Goal: Information Seeking & Learning: Learn about a topic

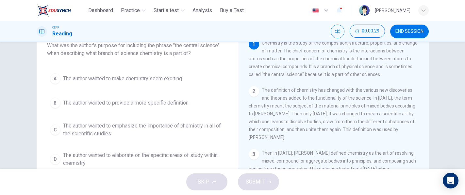
scroll to position [45, 0]
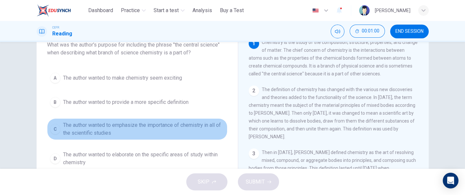
click at [215, 137] on button "C The author wanted to emphasize the importance of chemistry in all of the scie…" at bounding box center [137, 129] width 181 height 22
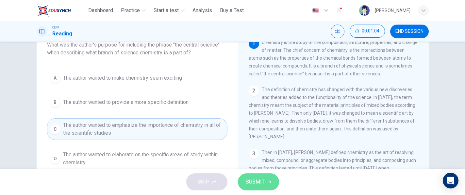
click at [266, 175] on button "SUBMIT" at bounding box center [258, 181] width 41 height 17
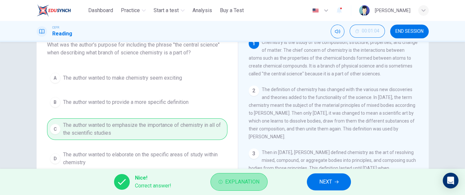
click at [254, 181] on span "Explanation" at bounding box center [242, 181] width 34 height 9
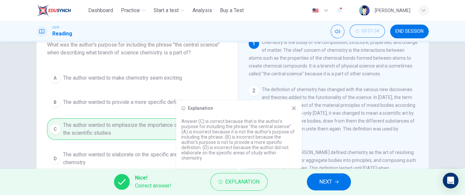
click at [385, 149] on div "1 Chemistry is the study of the composition, structure, properties, and change …" at bounding box center [338, 137] width 179 height 199
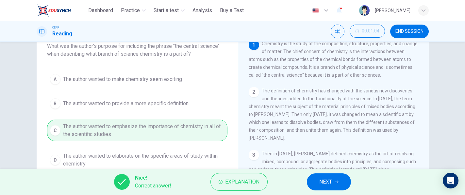
scroll to position [69, 0]
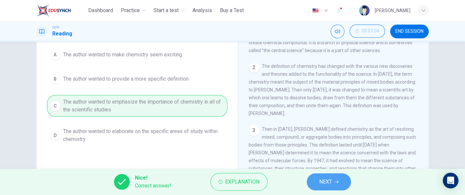
click at [346, 174] on button "NEXT" at bounding box center [329, 181] width 44 height 17
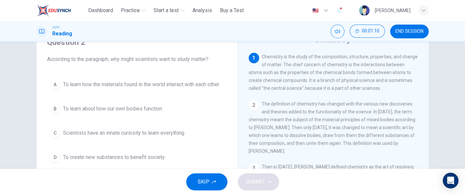
scroll to position [32, 0]
click at [157, 157] on span "To create new substances to benefit society." at bounding box center [114, 156] width 102 height 8
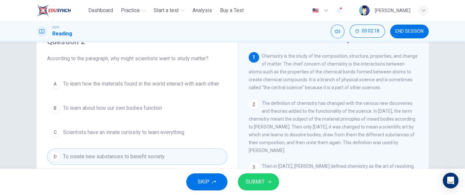
click at [226, 94] on div "Question 2 According to the paragraph, why might scientists want to study matte…" at bounding box center [137, 100] width 191 height 141
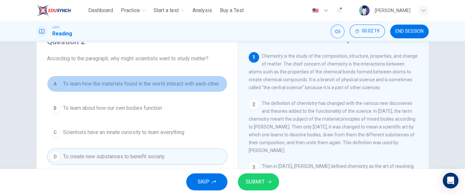
click at [219, 89] on button "A To learn how the materials found in the world interact with each other" at bounding box center [137, 84] width 181 height 16
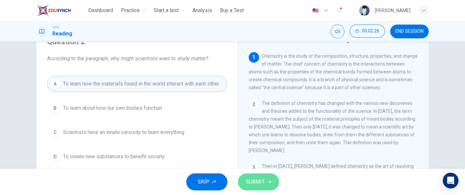
click at [264, 177] on span "SUBMIT" at bounding box center [255, 181] width 19 height 9
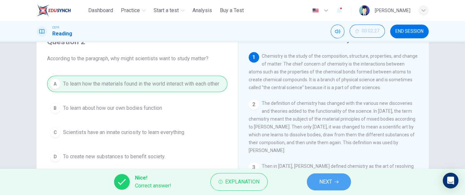
click at [333, 179] on button "NEXT" at bounding box center [329, 181] width 44 height 17
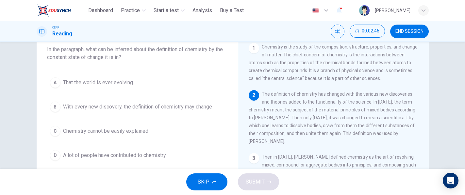
scroll to position [36, 0]
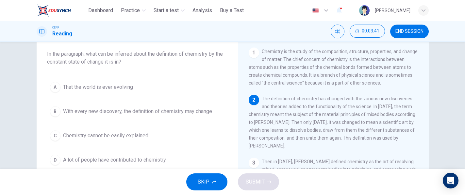
drag, startPoint x: 329, startPoint y: 115, endPoint x: 348, endPoint y: 110, distance: 19.7
click at [348, 110] on span "The definition of chemistry has changed with the various new discoveries and th…" at bounding box center [332, 122] width 167 height 52
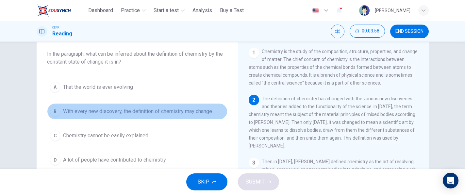
click at [199, 114] on span "With every new discovery, the definition of chemistry may change" at bounding box center [137, 111] width 149 height 8
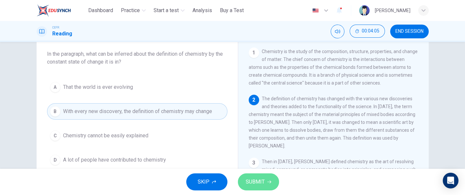
click at [260, 174] on button "SUBMIT" at bounding box center [258, 181] width 41 height 17
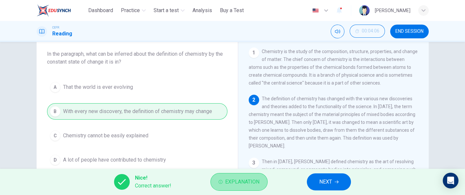
click at [257, 178] on span "Explanation" at bounding box center [242, 181] width 34 height 9
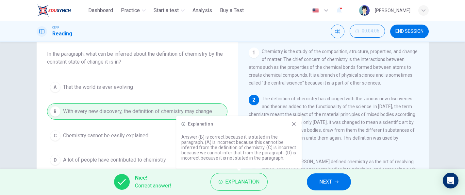
click at [312, 145] on span "The definition of chemistry has changed with the various new discoveries and th…" at bounding box center [332, 122] width 167 height 52
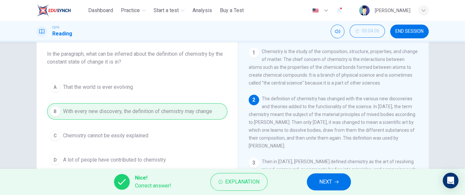
click at [319, 177] on span "NEXT" at bounding box center [325, 181] width 13 height 9
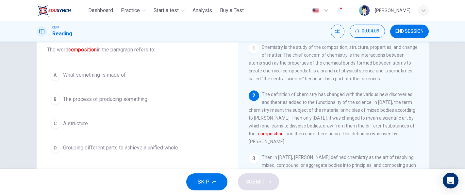
scroll to position [41, 0]
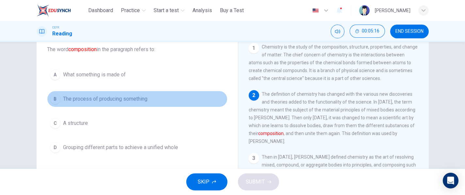
click at [147, 99] on button "B The process of producing something" at bounding box center [137, 99] width 181 height 16
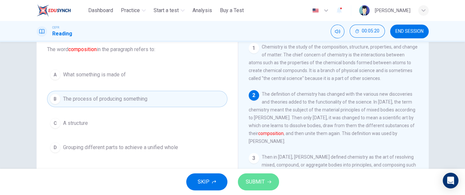
click at [253, 175] on button "SUBMIT" at bounding box center [258, 181] width 41 height 17
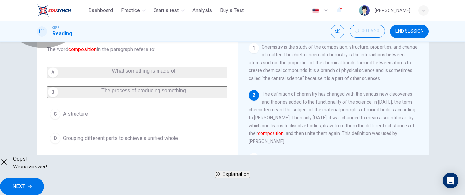
click at [250, 175] on button "Explanation" at bounding box center [232, 173] width 35 height 7
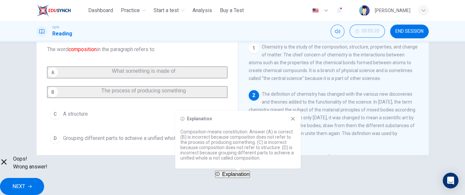
click at [322, 144] on div "2 The definition of chemistry has changed with the various new discoveries and …" at bounding box center [334, 117] width 170 height 55
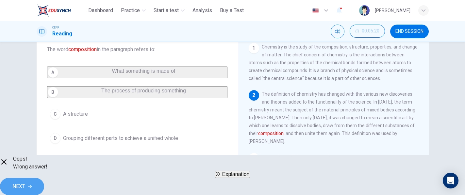
click at [44, 181] on button "NEXT" at bounding box center [22, 186] width 44 height 17
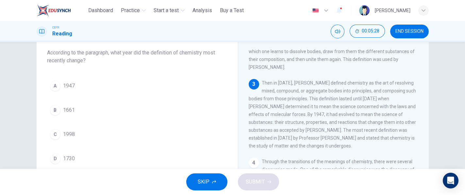
scroll to position [74, 0]
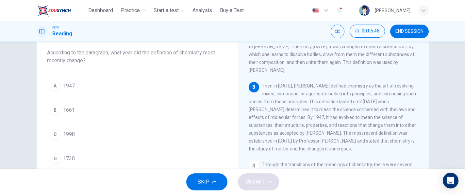
drag, startPoint x: 348, startPoint y: 103, endPoint x: 367, endPoint y: 107, distance: 19.8
click at [367, 107] on div "3 Then in [DATE], [PERSON_NAME] defined chemistry as the art of resolving mixed…" at bounding box center [334, 117] width 170 height 71
click at [137, 80] on button "A 1947" at bounding box center [137, 86] width 181 height 16
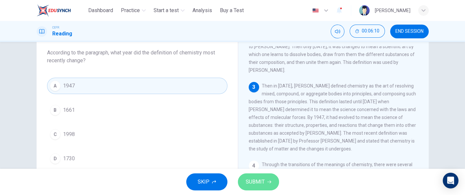
click at [261, 179] on span "SUBMIT" at bounding box center [255, 181] width 19 height 9
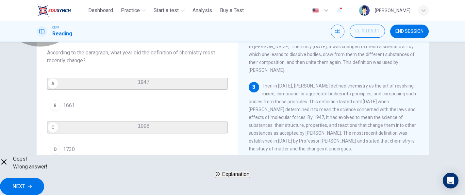
click at [250, 177] on span "Explanation" at bounding box center [235, 174] width 27 height 6
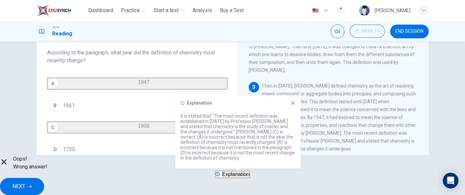
click at [323, 136] on span "Then in [DATE], [PERSON_NAME] defined chemistry as the art of resolving mixed, …" at bounding box center [332, 117] width 167 height 68
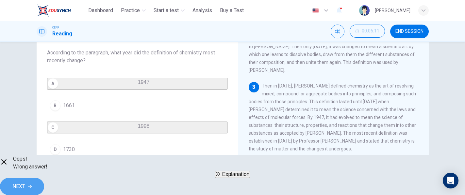
click at [44, 187] on button "NEXT" at bounding box center [22, 186] width 44 height 17
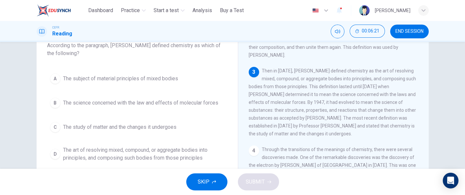
scroll to position [43, 0]
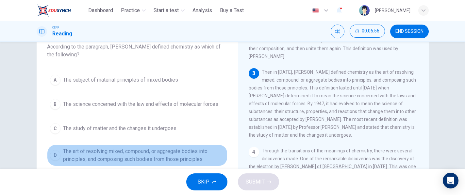
click at [189, 155] on span "The art of resolving mixed, compound, or aggregate bodies into principles, and …" at bounding box center [144, 155] width 162 height 16
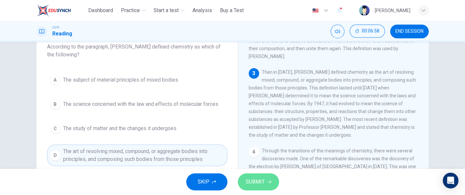
click at [249, 183] on span "SUBMIT" at bounding box center [255, 181] width 19 height 9
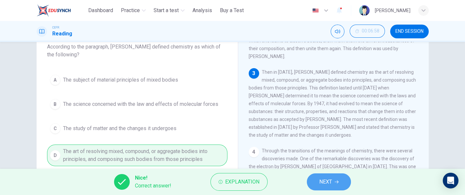
click at [317, 182] on button "NEXT" at bounding box center [329, 181] width 44 height 17
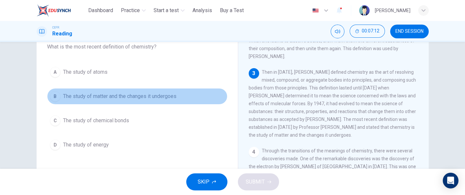
click at [182, 101] on button "B The study of matter and the changes it undergoes" at bounding box center [137, 96] width 181 height 16
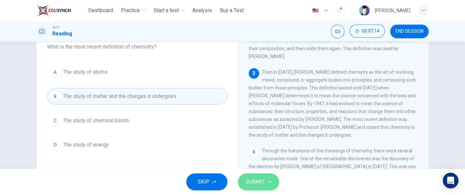
click at [261, 179] on span "SUBMIT" at bounding box center [255, 181] width 19 height 9
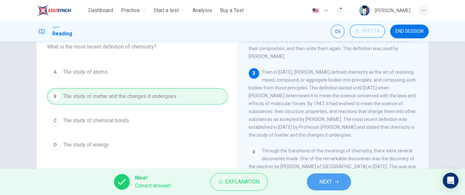
click at [316, 178] on button "NEXT" at bounding box center [329, 181] width 44 height 17
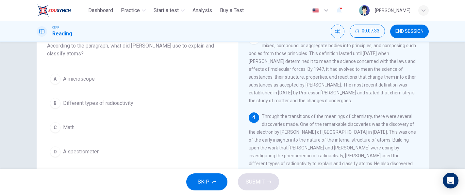
scroll to position [57, 0]
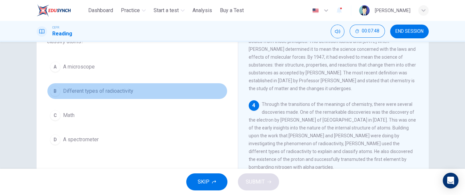
click at [131, 92] on button "B Different types of radioactivity" at bounding box center [137, 91] width 181 height 16
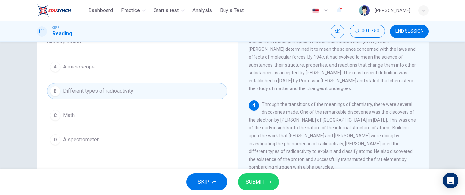
click at [248, 188] on button "SUBMIT" at bounding box center [258, 181] width 41 height 17
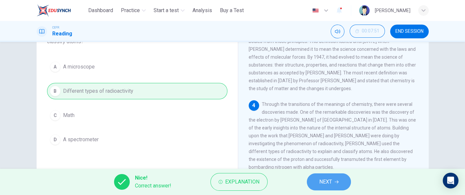
click at [325, 177] on span "NEXT" at bounding box center [325, 181] width 13 height 9
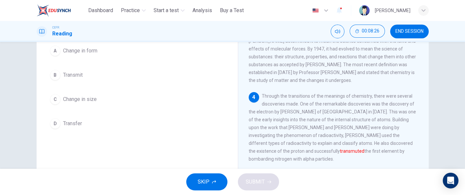
scroll to position [61, 0]
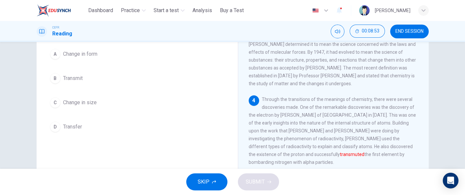
click at [95, 50] on span "Change in form" at bounding box center [80, 54] width 34 height 8
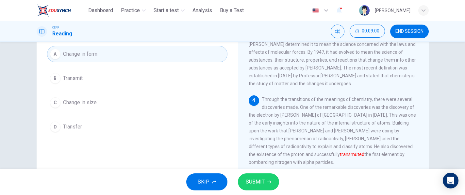
click at [255, 177] on span "SUBMIT" at bounding box center [255, 181] width 19 height 9
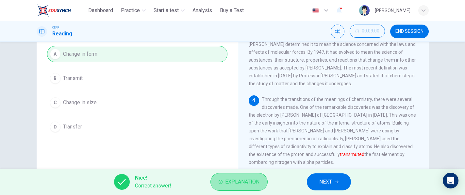
click at [228, 180] on span "Explanation" at bounding box center [242, 181] width 34 height 9
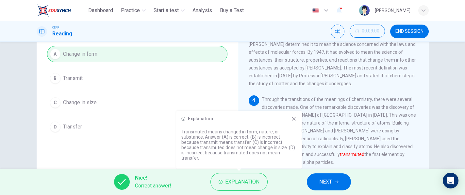
click at [352, 139] on span "Through the transitions of the meanings of chemistry, there were several discov…" at bounding box center [332, 130] width 167 height 68
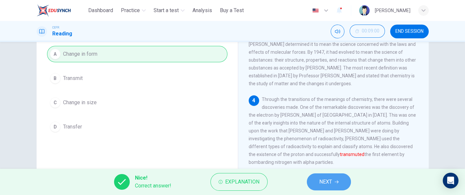
click at [335, 184] on button "NEXT" at bounding box center [329, 181] width 44 height 17
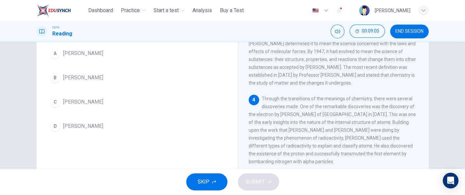
scroll to position [63, 0]
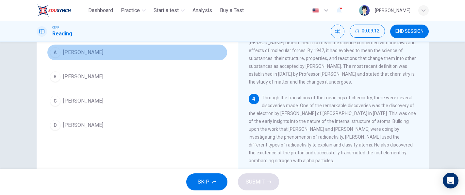
click at [88, 58] on button "A [PERSON_NAME]" at bounding box center [137, 52] width 181 height 16
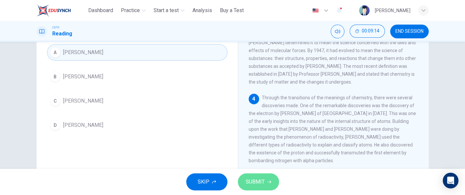
click at [261, 181] on span "SUBMIT" at bounding box center [255, 181] width 19 height 9
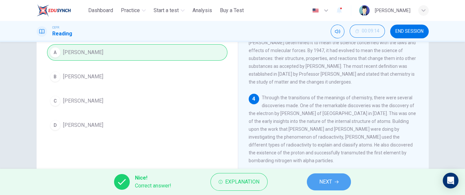
click at [320, 178] on span "NEXT" at bounding box center [325, 181] width 13 height 9
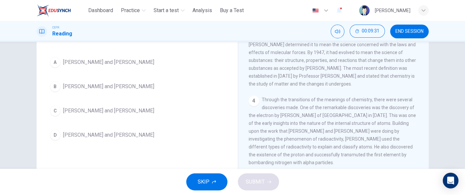
scroll to position [59, 0]
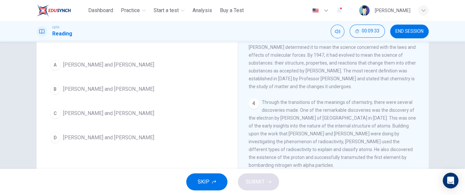
click at [121, 75] on div "A [PERSON_NAME] and [PERSON_NAME] B [PERSON_NAME] and [PERSON_NAME] C [PERSON_N…" at bounding box center [137, 101] width 181 height 89
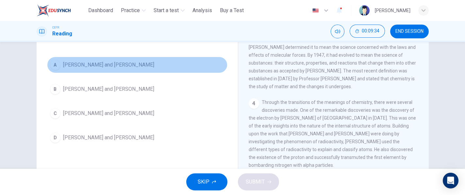
click at [121, 68] on span "[PERSON_NAME] and [PERSON_NAME]" at bounding box center [108, 65] width 91 height 8
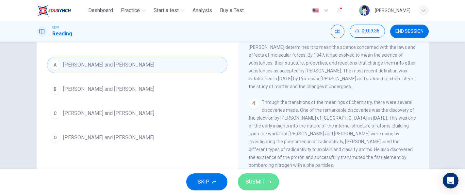
click at [249, 177] on span "SUBMIT" at bounding box center [255, 181] width 19 height 9
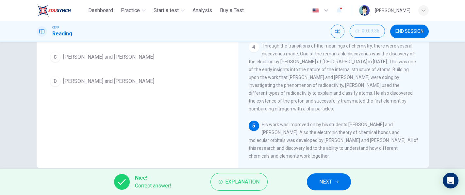
scroll to position [115, 0]
click at [336, 181] on icon "button" at bounding box center [337, 182] width 4 height 4
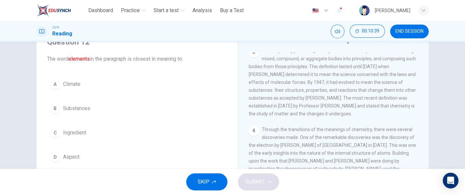
scroll to position [31, 0]
drag, startPoint x: 455, startPoint y: 74, endPoint x: 462, endPoint y: 87, distance: 15.2
click at [462, 87] on div "Question 12 The word elements in the paragraph is closest in meaning to: A Clim…" at bounding box center [232, 105] width 465 height 127
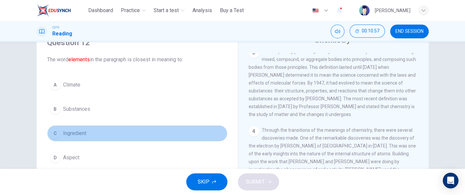
click at [107, 131] on button "C Ingredient" at bounding box center [137, 133] width 181 height 16
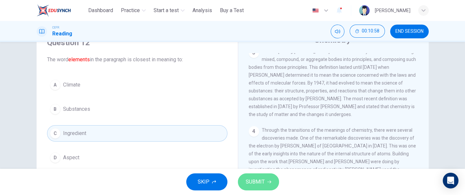
click at [242, 175] on button "SUBMIT" at bounding box center [258, 181] width 41 height 17
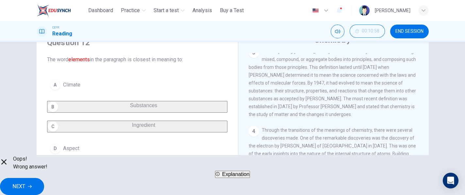
click at [242, 175] on button "Explanation" at bounding box center [232, 173] width 35 height 7
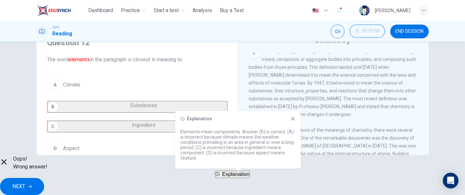
click at [314, 147] on span "Through the transitions of the meanings of chemistry, there were several discov…" at bounding box center [332, 161] width 167 height 68
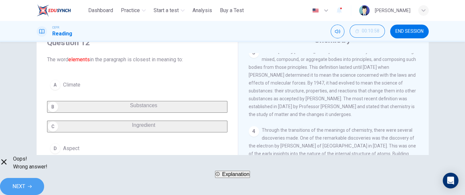
click at [25, 181] on span "NEXT" at bounding box center [18, 185] width 13 height 9
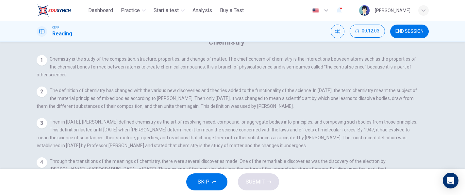
scroll to position [95, 0]
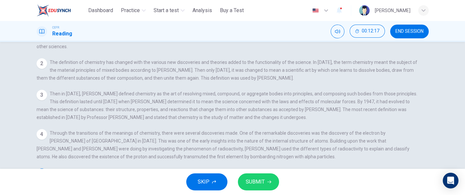
scroll to position [150, 0]
click at [175, 193] on input at bounding box center [152, 196] width 45 height 6
click at [262, 183] on span "SUBMIT" at bounding box center [255, 181] width 19 height 9
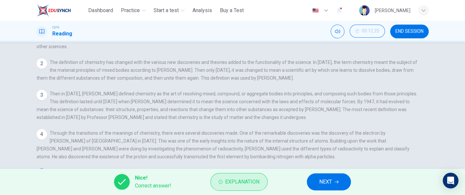
click at [256, 181] on span "Explanation" at bounding box center [242, 181] width 34 height 9
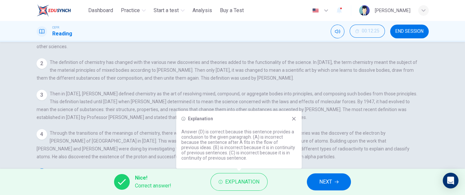
click at [317, 184] on span "If it wasn't for the progression of chemistry, many of the significant discover…" at bounding box center [226, 191] width 379 height 14
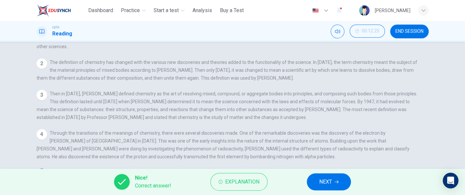
click at [320, 178] on span "NEXT" at bounding box center [325, 181] width 13 height 9
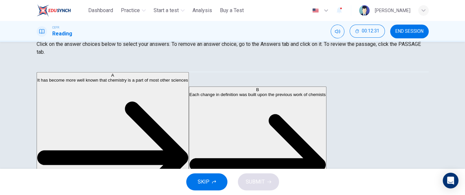
scroll to position [20, 0]
drag, startPoint x: 107, startPoint y: 84, endPoint x: 102, endPoint y: 76, distance: 9.2
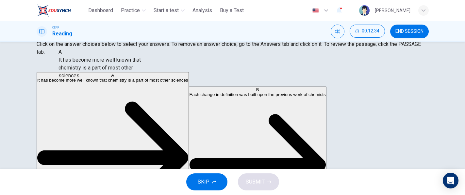
scroll to position [18, 0]
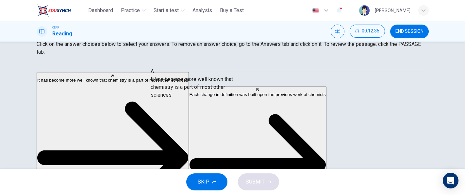
drag, startPoint x: 102, startPoint y: 76, endPoint x: 214, endPoint y: 95, distance: 114.1
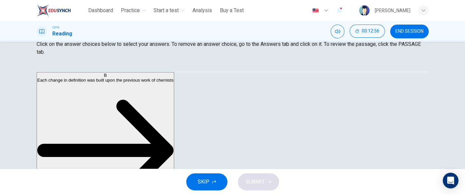
scroll to position [22, 0]
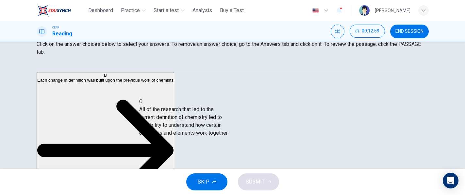
drag, startPoint x: 111, startPoint y: 106, endPoint x: 205, endPoint y: 118, distance: 95.0
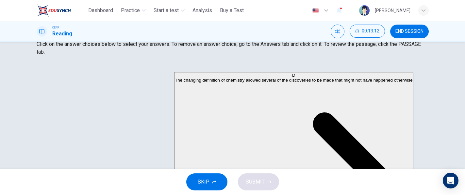
scroll to position [0, 0]
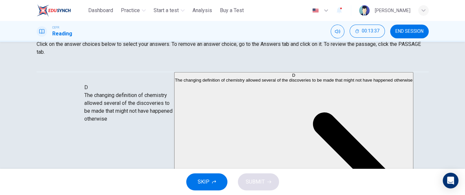
drag, startPoint x: 114, startPoint y: 129, endPoint x: 142, endPoint y: 105, distance: 36.7
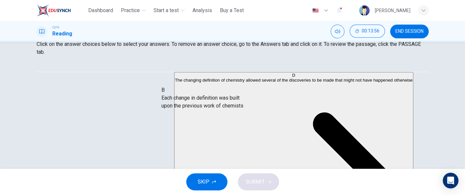
drag, startPoint x: 92, startPoint y: 85, endPoint x: 208, endPoint y: 103, distance: 117.5
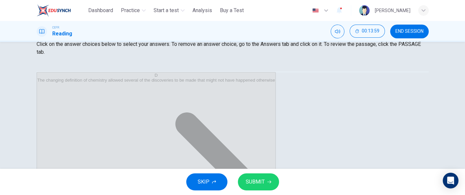
scroll to position [127, 0]
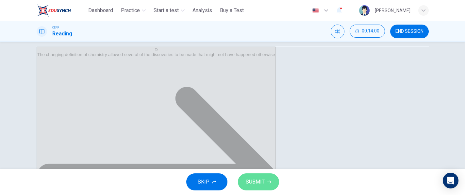
click at [255, 179] on span "SUBMIT" at bounding box center [255, 181] width 19 height 9
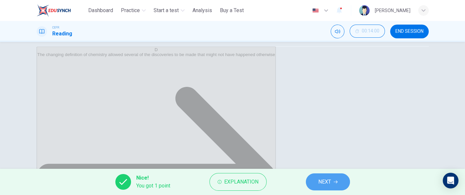
click at [314, 182] on button "NEXT" at bounding box center [328, 181] width 44 height 17
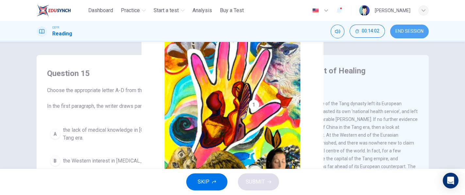
click at [418, 32] on span "END SESSION" at bounding box center [410, 31] width 28 height 5
